Goal: Task Accomplishment & Management: Manage account settings

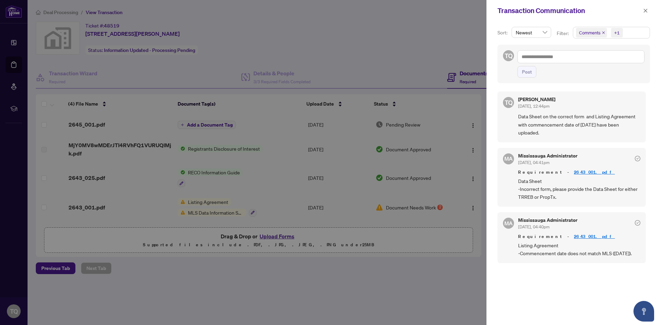
click at [388, 302] on div at bounding box center [330, 162] width 661 height 325
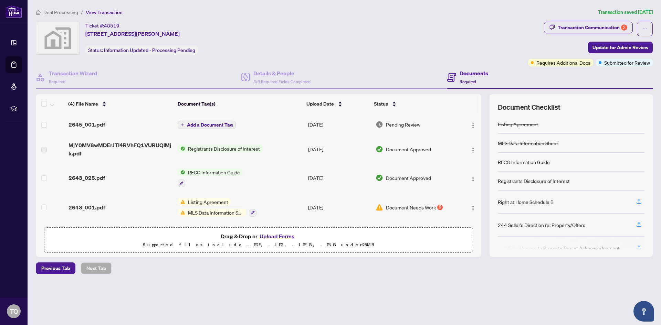
drag, startPoint x: 482, startPoint y: 192, endPoint x: 482, endPoint y: 200, distance: 7.2
click at [482, 200] on div "(4) File Name Document Tag(s) Upload Date Status 2645_001.pdf Add a Document Ta…" at bounding box center [344, 175] width 617 height 163
click at [599, 25] on div "Transaction Communication 2" at bounding box center [593, 27] width 70 height 11
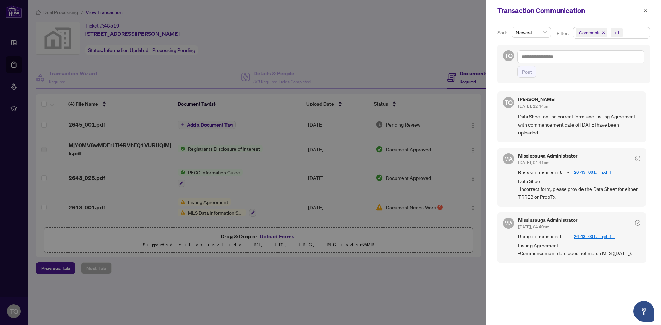
click at [403, 32] on div at bounding box center [330, 162] width 661 height 325
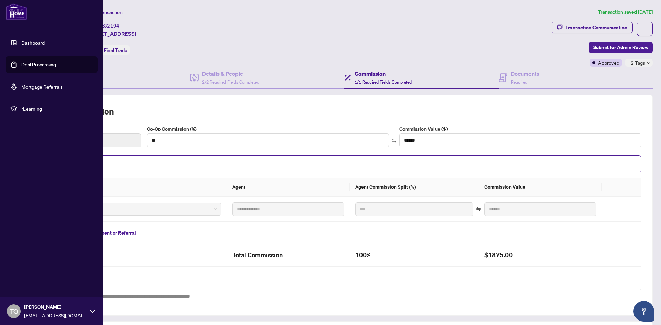
click at [23, 40] on link "Dashboard" at bounding box center [32, 43] width 23 height 6
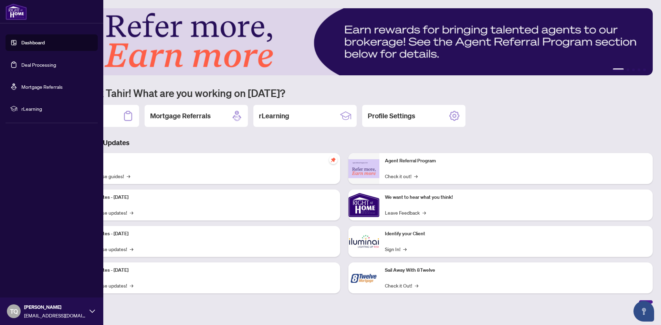
click at [42, 65] on link "Deal Processing" at bounding box center [38, 65] width 35 height 6
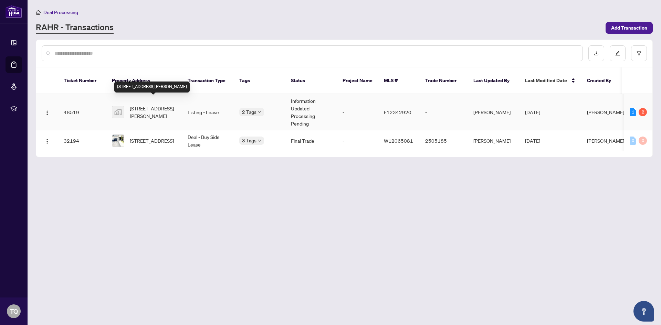
click at [159, 105] on span "[STREET_ADDRESS][PERSON_NAME]" at bounding box center [153, 112] width 47 height 15
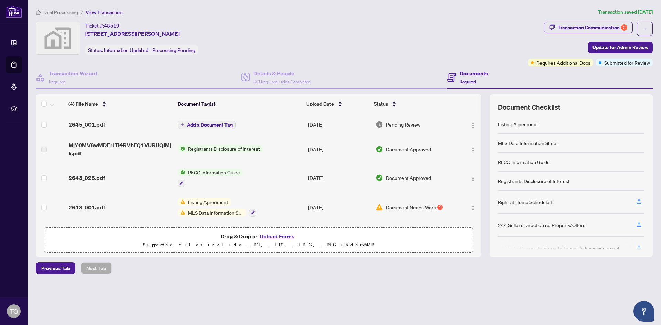
click at [414, 208] on span "Document Needs Work" at bounding box center [411, 208] width 50 height 8
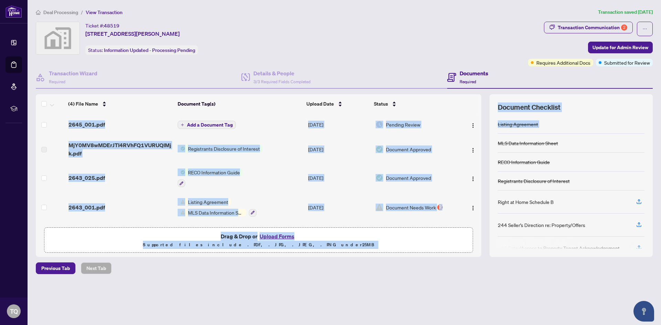
drag, startPoint x: 481, startPoint y: 198, endPoint x: 486, endPoint y: 150, distance: 47.8
click at [486, 150] on div "(4) File Name Document Tag(s) Upload Date Status 2645_001.pdf Add a Document Ta…" at bounding box center [344, 175] width 617 height 163
